Goal: Find specific page/section: Find specific page/section

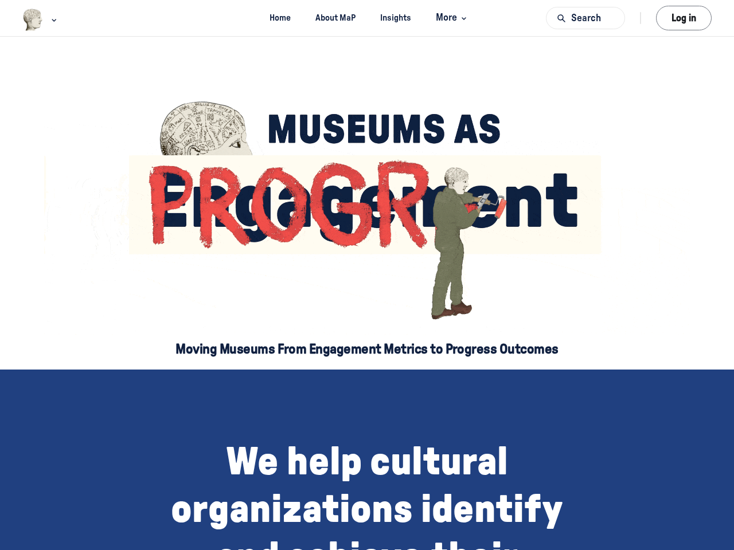
click at [33, 19] on img "Main navigation bar" at bounding box center [32, 20] width 21 height 22
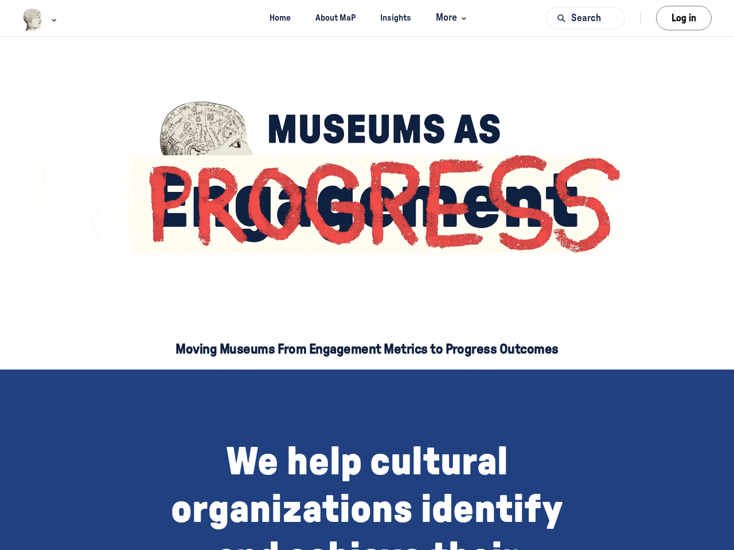
click at [451, 18] on span "More" at bounding box center [453, 17] width 34 height 15
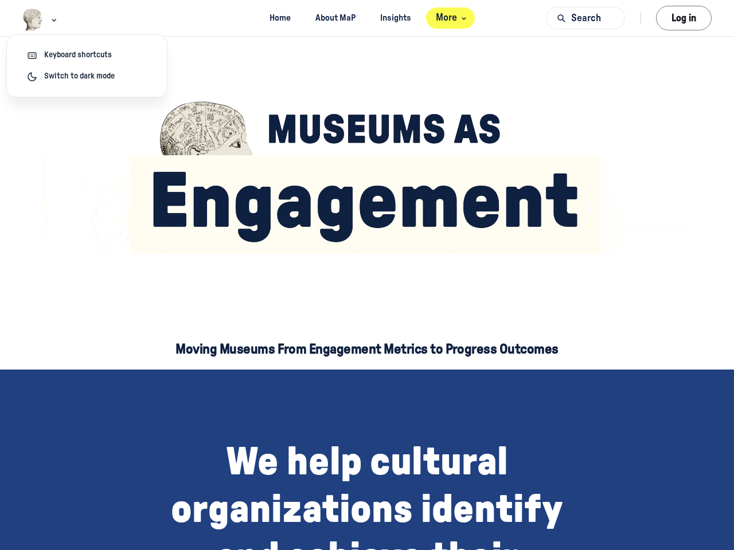
click at [585, 18] on button "Search" at bounding box center [585, 18] width 79 height 22
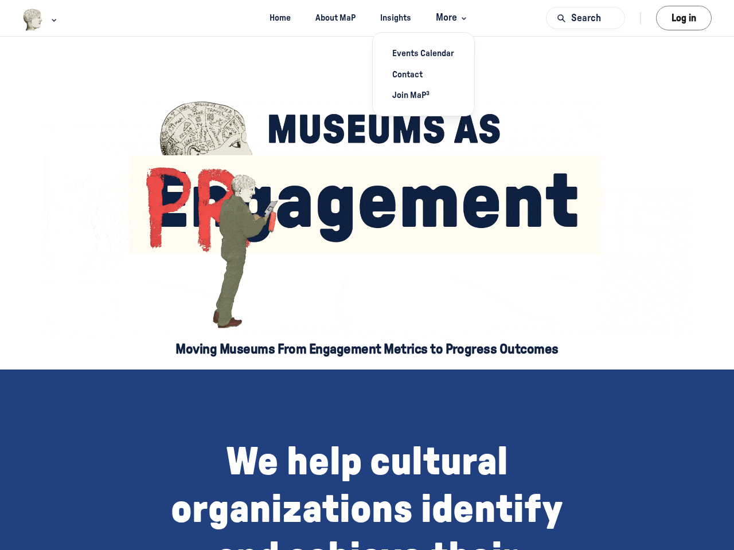
click at [683, 18] on div at bounding box center [367, 275] width 734 height 550
